Goal: Task Accomplishment & Management: Use online tool/utility

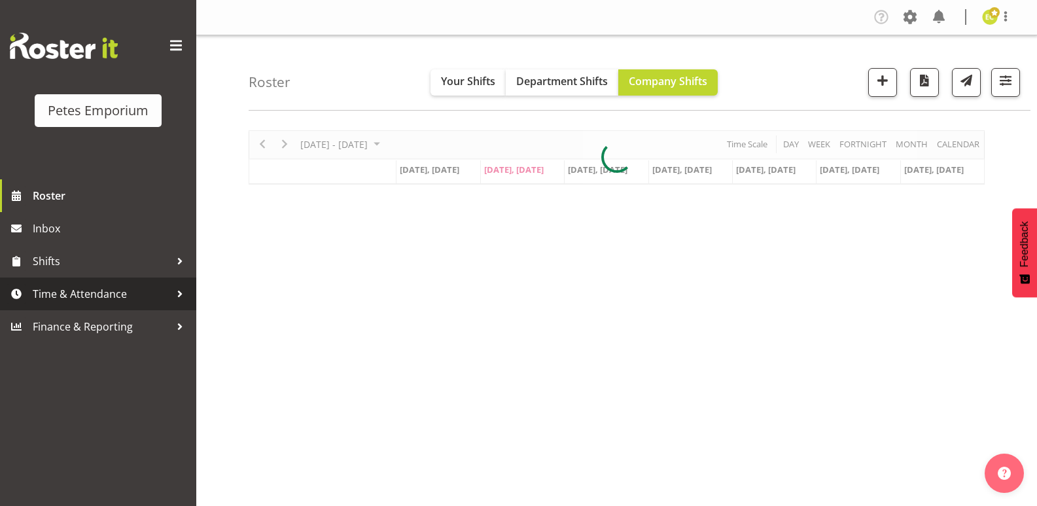
click at [140, 292] on span "Time & Attendance" at bounding box center [101, 294] width 137 height 20
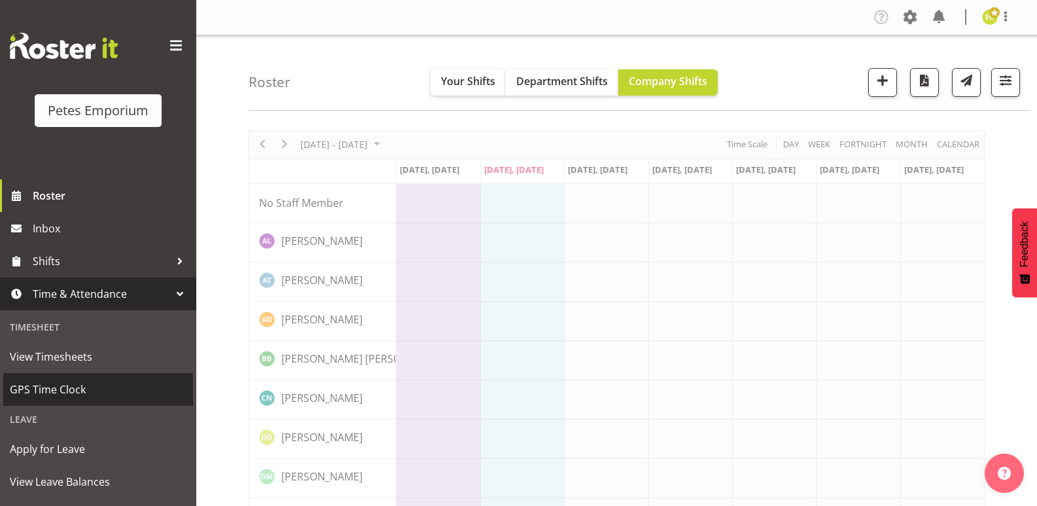
click at [85, 388] on span "GPS Time Clock" at bounding box center [98, 389] width 177 height 20
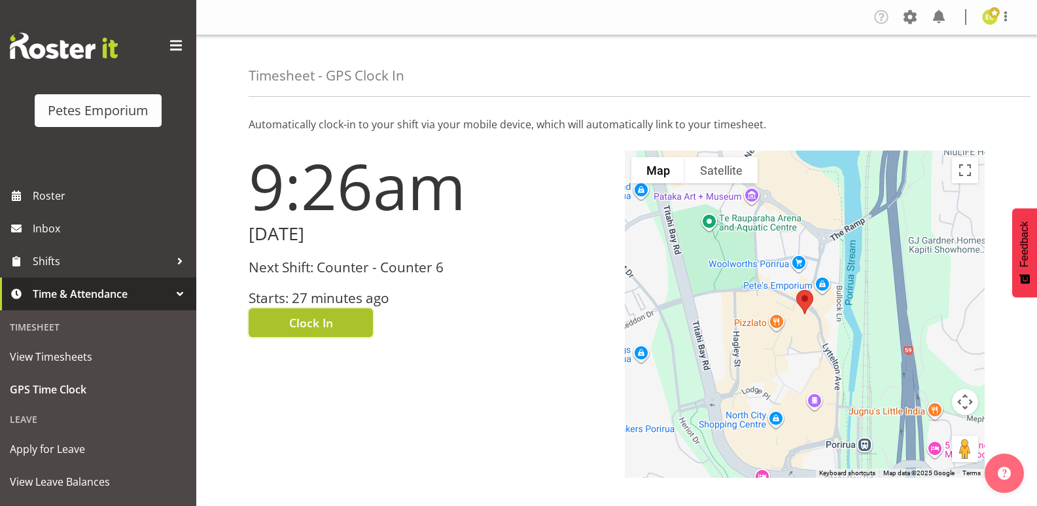
click at [343, 320] on button "Clock In" at bounding box center [311, 322] width 124 height 29
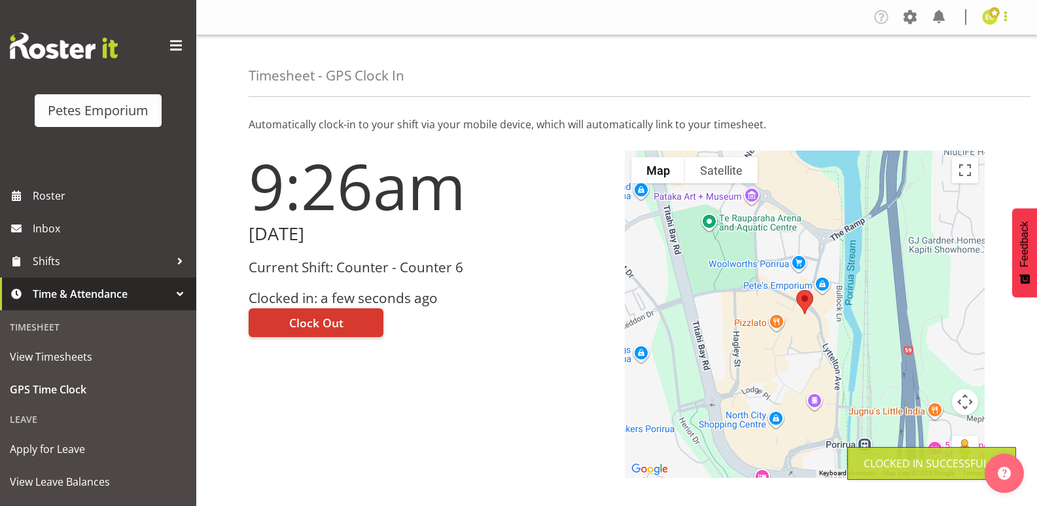
click at [1007, 19] on span at bounding box center [1006, 17] width 16 height 16
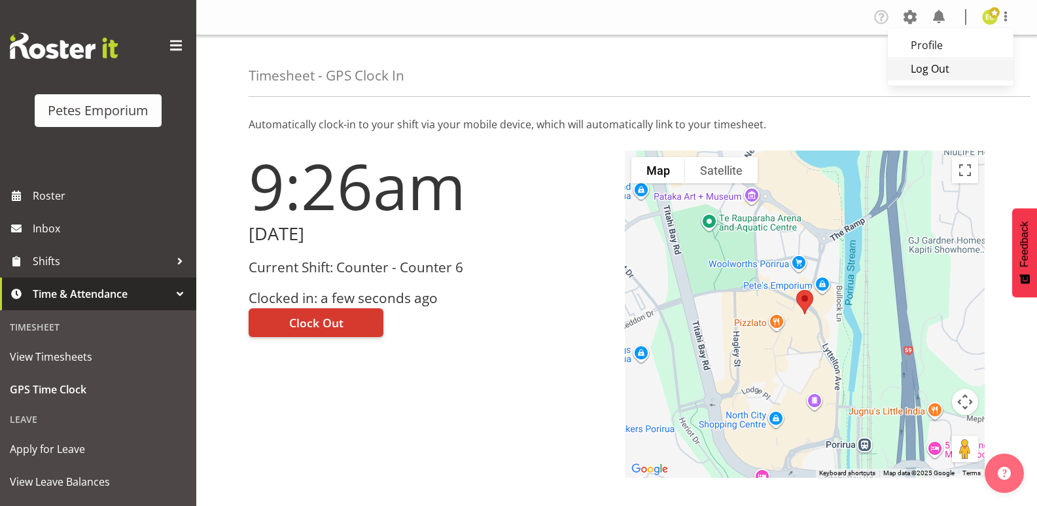
click at [947, 66] on link "Log Out" at bounding box center [951, 69] width 126 height 24
